Goal: Navigation & Orientation: Go to known website

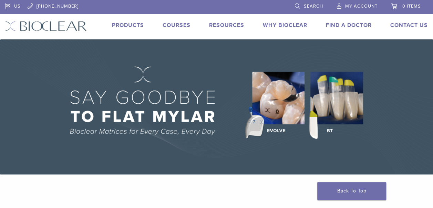
click at [18, 6] on link "US" at bounding box center [13, 5] width 16 height 10
click at [10, 7] on link "US" at bounding box center [13, 5] width 16 height 10
click at [13, 7] on link "US" at bounding box center [13, 5] width 16 height 10
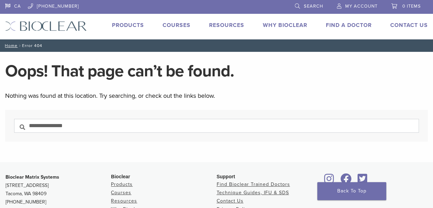
click at [17, 5] on link "CA" at bounding box center [13, 5] width 16 height 10
click at [9, 5] on link "CA" at bounding box center [13, 5] width 16 height 10
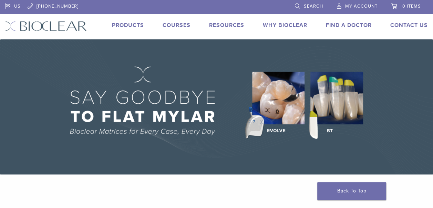
click at [13, 3] on link "US" at bounding box center [13, 5] width 16 height 10
click at [6, 7] on link "US" at bounding box center [13, 5] width 16 height 10
